Goal: Information Seeking & Learning: Learn about a topic

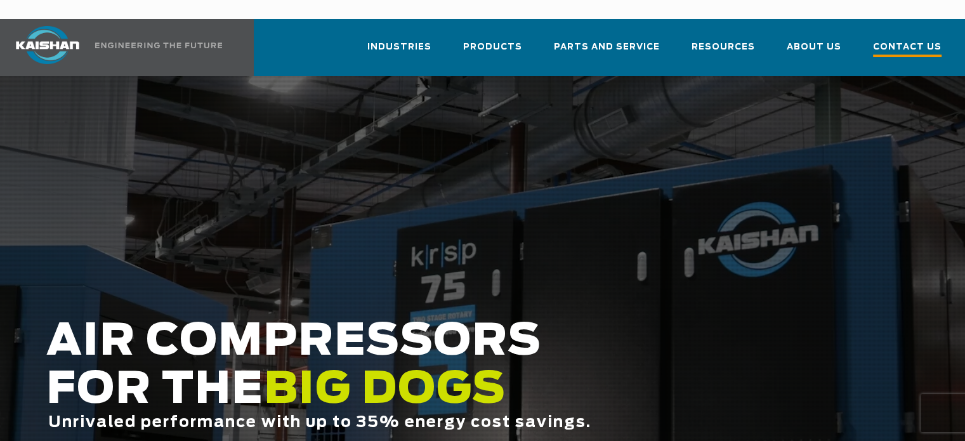
click at [891, 40] on span "Contact Us" at bounding box center [907, 48] width 68 height 17
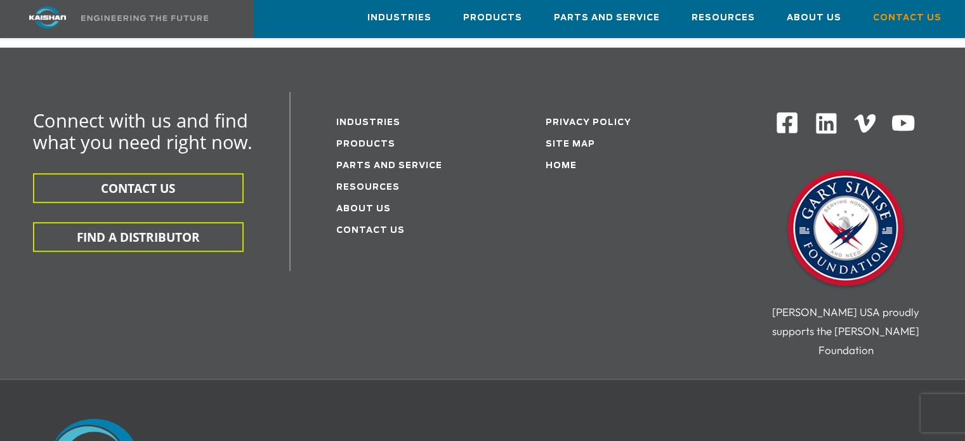
scroll to position [389, 0]
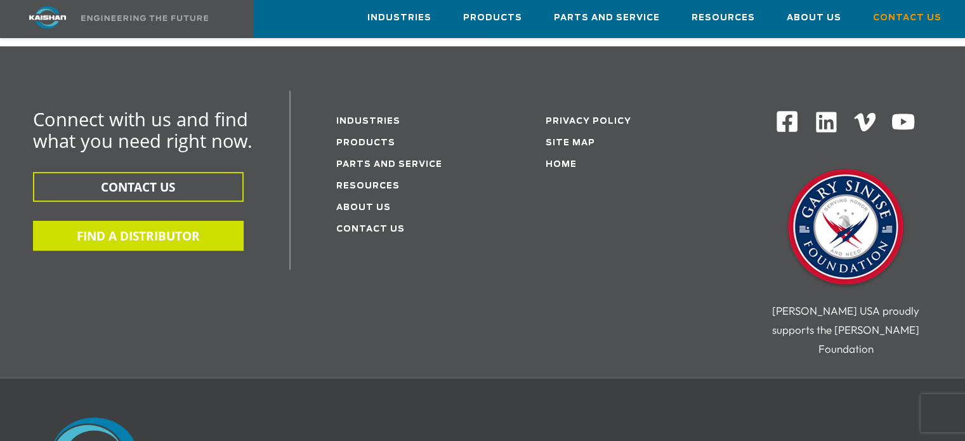
click at [109, 221] on button "FIND A DISTRIBUTOR" at bounding box center [138, 236] width 211 height 30
click at [117, 221] on button "FIND A DISTRIBUTOR" at bounding box center [138, 236] width 211 height 30
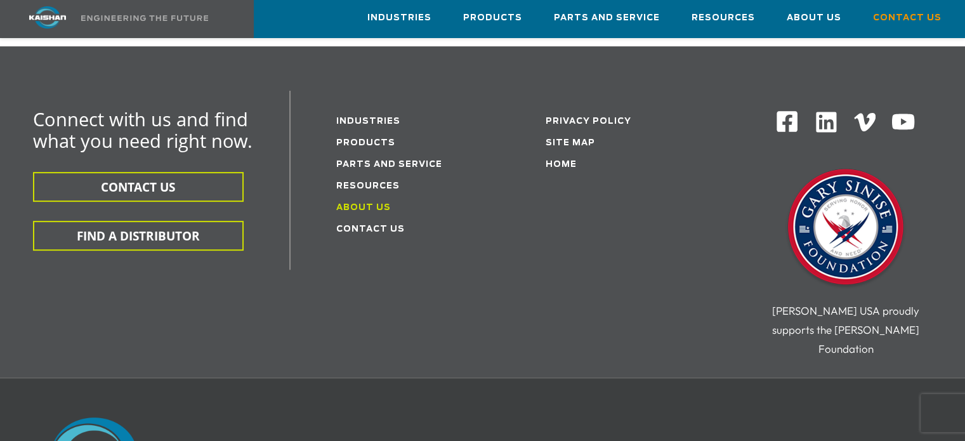
click at [358, 204] on link "About Us" at bounding box center [363, 208] width 55 height 8
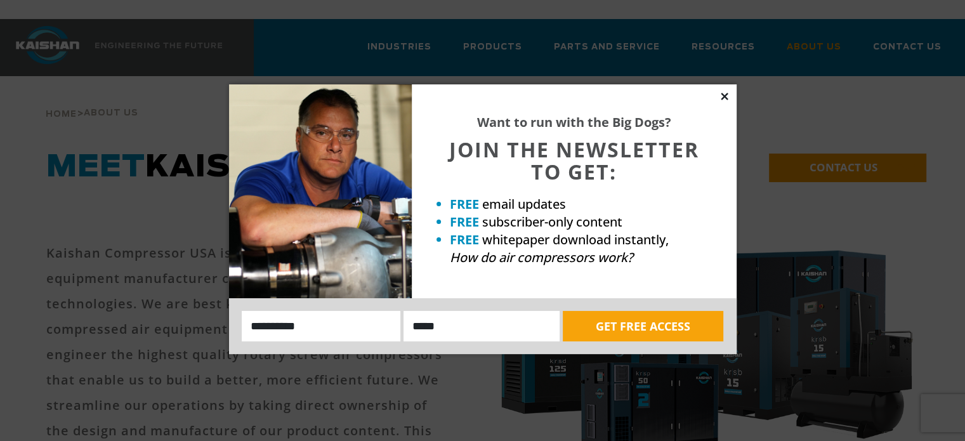
click at [724, 97] on icon at bounding box center [723, 96] width 7 height 7
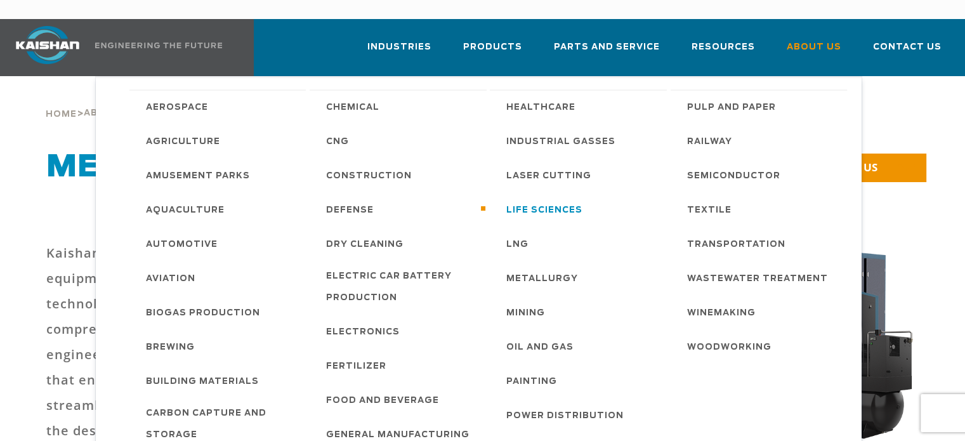
click at [550, 200] on span "Life Sciences" at bounding box center [544, 211] width 76 height 22
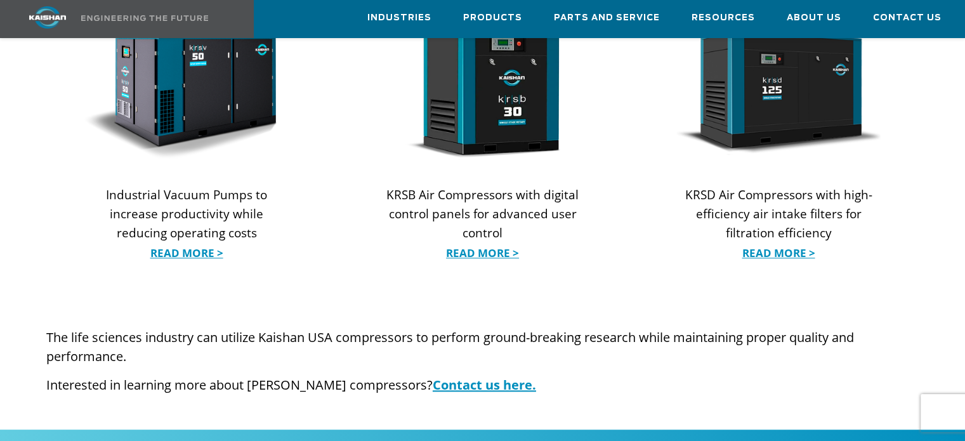
scroll to position [1399, 0]
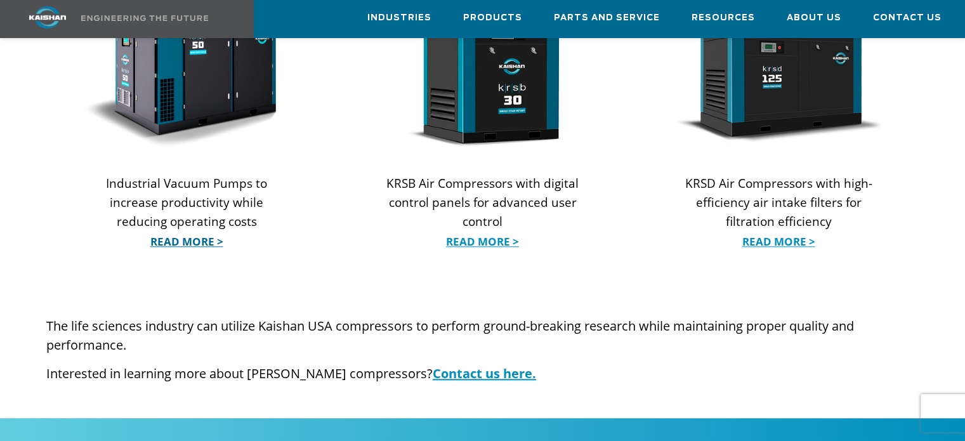
click at [187, 232] on link "Read More >" at bounding box center [186, 241] width 204 height 19
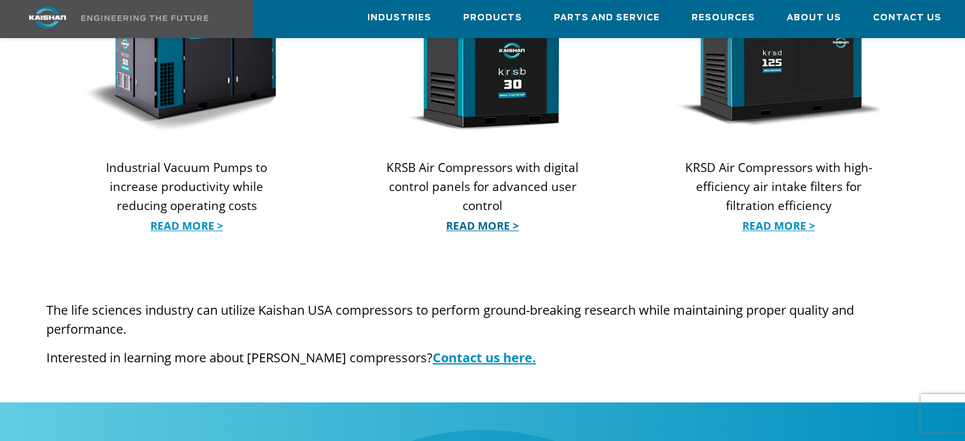
click at [483, 216] on link "Read More >" at bounding box center [482, 225] width 204 height 19
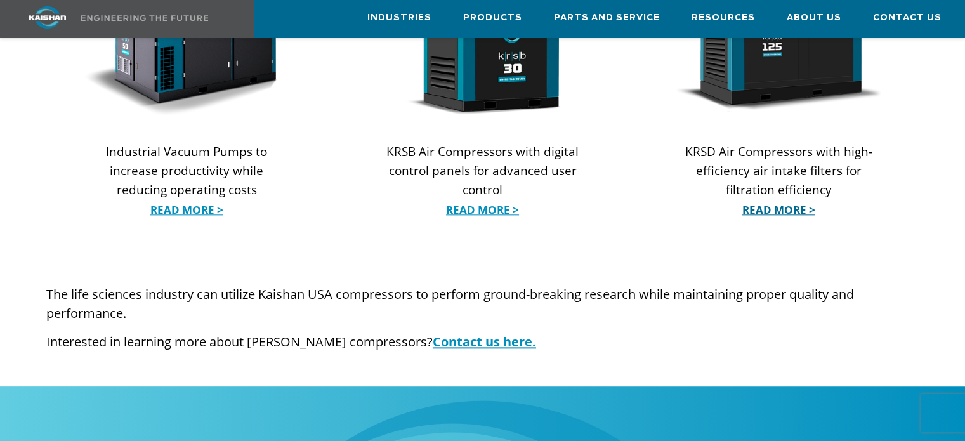
click at [753, 200] on link "Read More >" at bounding box center [778, 209] width 204 height 19
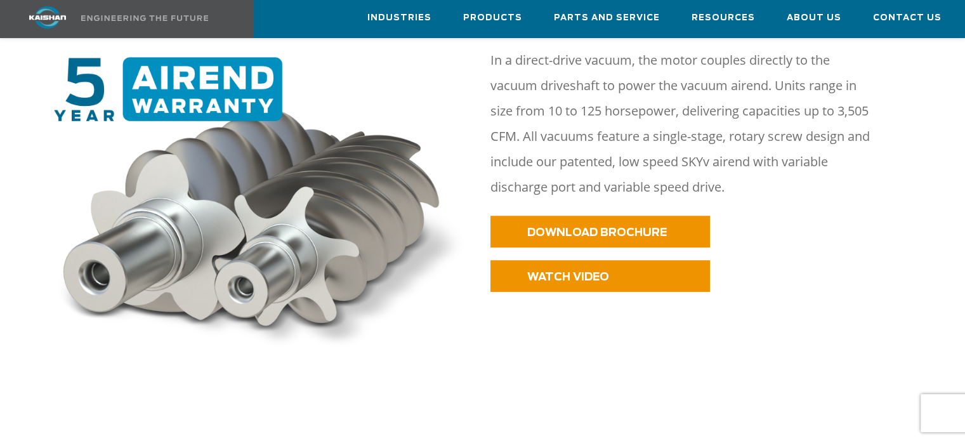
scroll to position [611, 0]
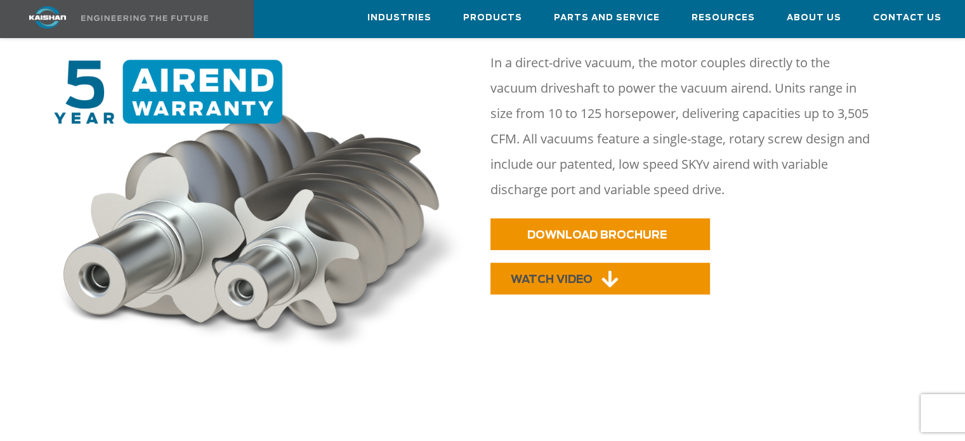
click at [566, 274] on span "WATCH VIDEO" at bounding box center [552, 279] width 82 height 11
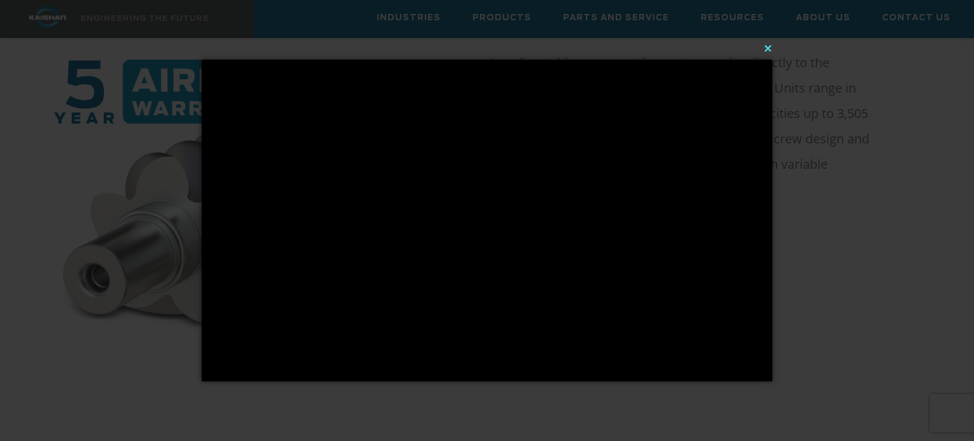
click at [769, 49] on button "×" at bounding box center [490, 48] width 571 height 28
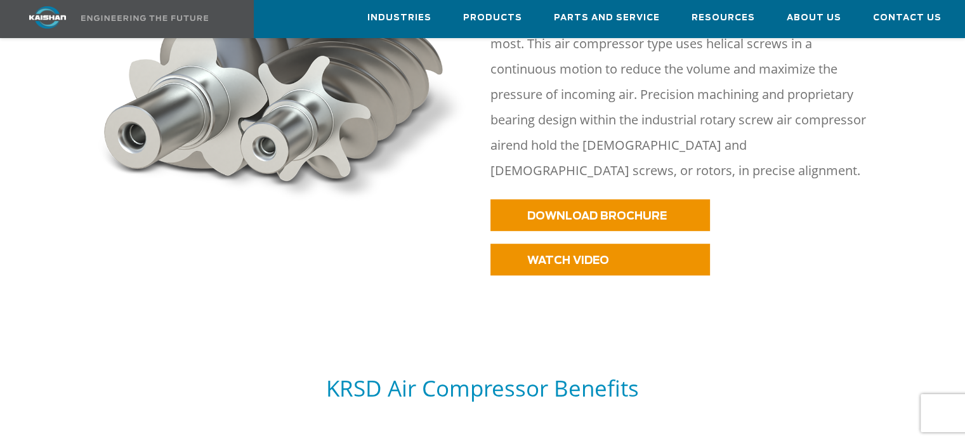
scroll to position [701, 0]
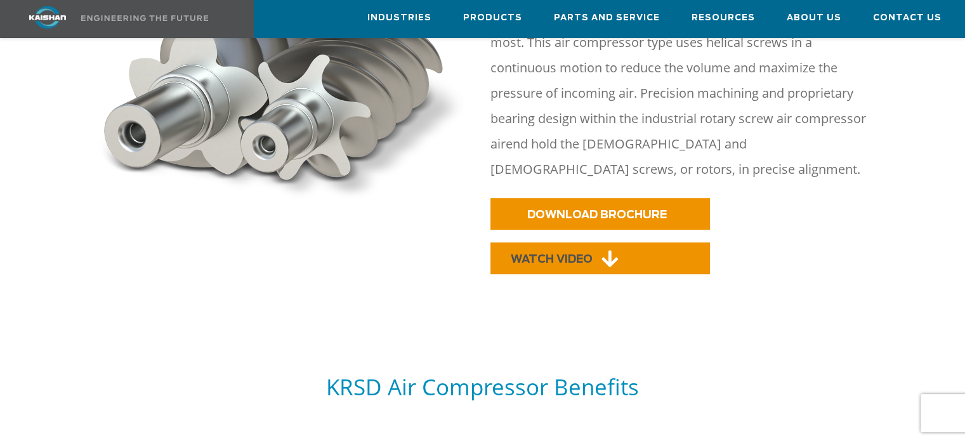
click at [561, 254] on span "WATCH VIDEO" at bounding box center [552, 259] width 82 height 11
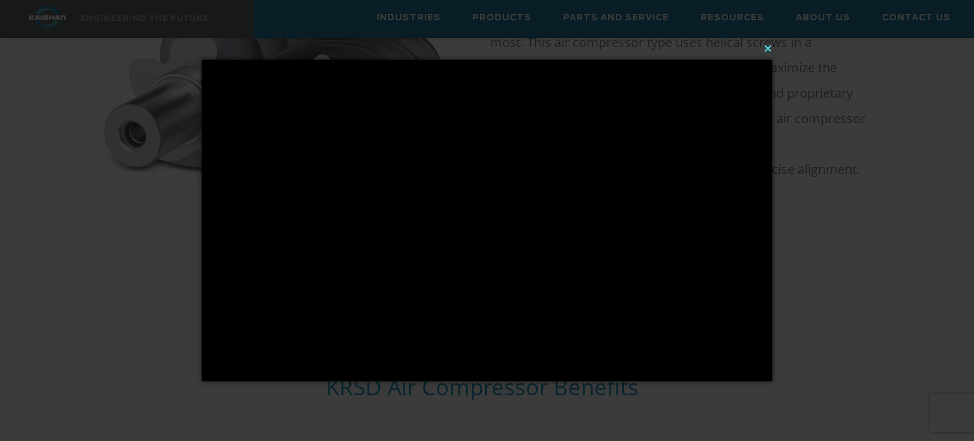
click at [771, 45] on button "×" at bounding box center [490, 48] width 571 height 28
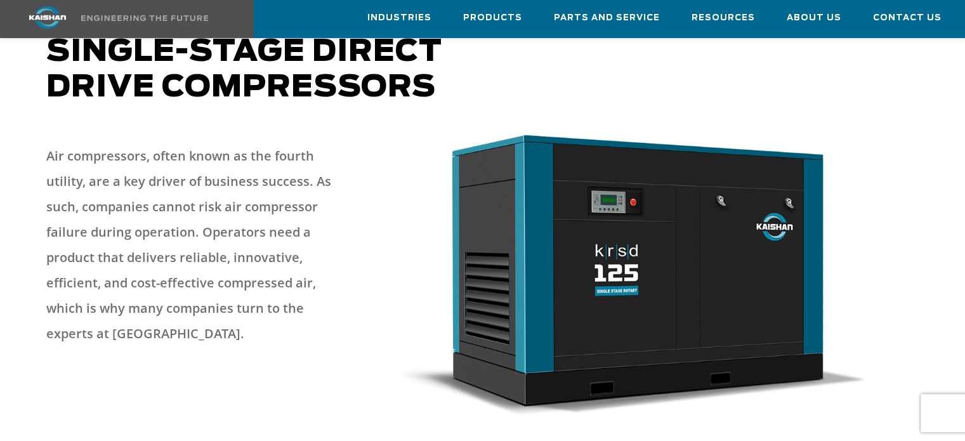
scroll to position [0, 0]
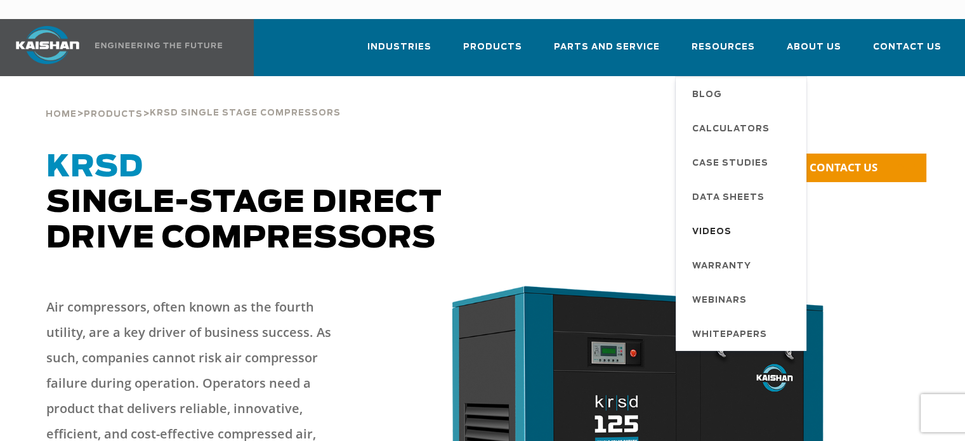
click at [720, 221] on span "Videos" at bounding box center [711, 232] width 39 height 22
click at [721, 221] on span "Videos" at bounding box center [711, 232] width 39 height 22
